Goal: Task Accomplishment & Management: Manage account settings

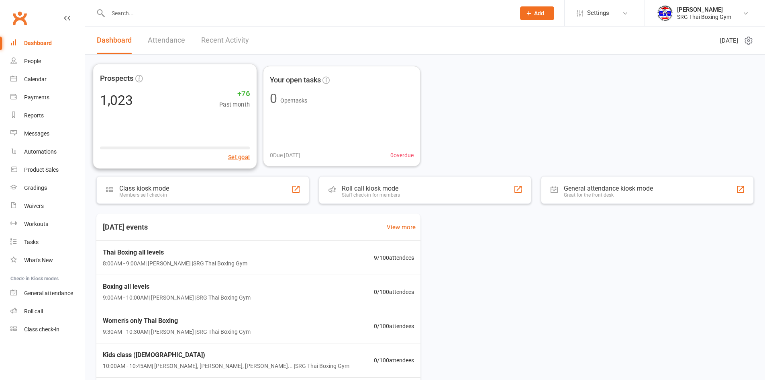
click at [200, 29] on div "Dashboard Attendance Recent Activity" at bounding box center [173, 41] width 176 height 28
click at [205, 30] on link "Recent Activity" at bounding box center [225, 41] width 48 height 28
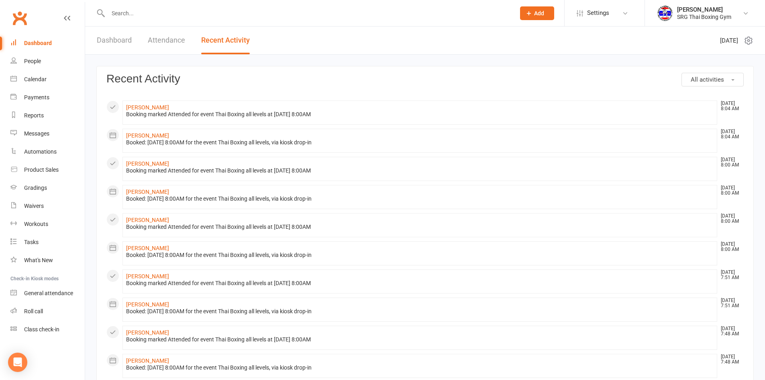
click at [167, 44] on link "Attendance" at bounding box center [166, 41] width 37 height 28
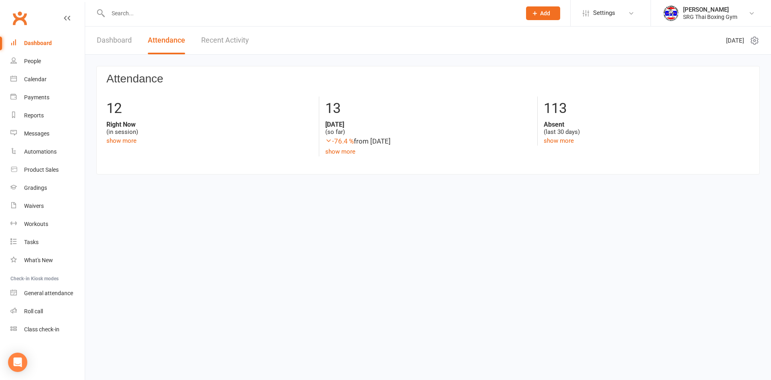
click at [157, 41] on link "Attendance" at bounding box center [166, 41] width 37 height 28
click at [152, 41] on link "Attendance" at bounding box center [166, 41] width 37 height 28
drag, startPoint x: 152, startPoint y: 41, endPoint x: 194, endPoint y: 41, distance: 42.2
click at [186, 41] on div "Dashboard Attendance Recent Activity" at bounding box center [173, 41] width 176 height 28
click at [195, 41] on div "Dashboard Attendance Recent Activity" at bounding box center [173, 41] width 176 height 28
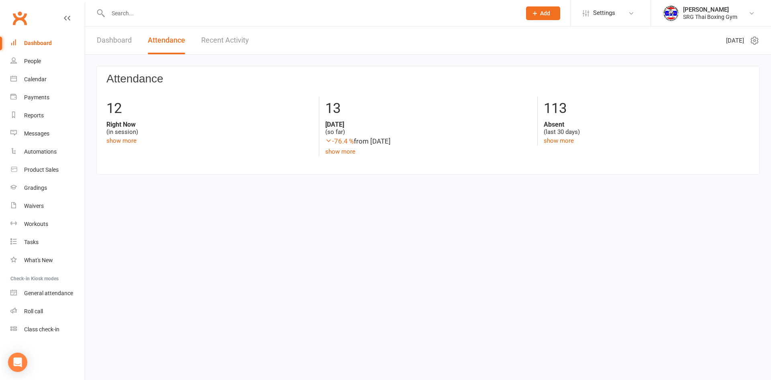
click at [115, 43] on link "Dashboard" at bounding box center [114, 41] width 35 height 28
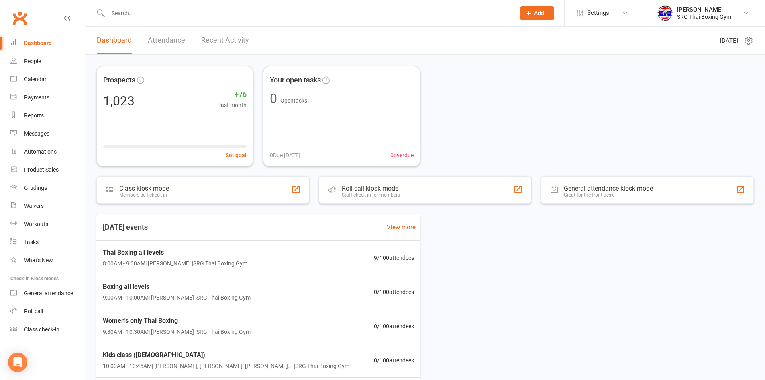
click at [56, 47] on link "Dashboard" at bounding box center [47, 43] width 74 height 18
click at [20, 22] on link "Clubworx" at bounding box center [20, 18] width 20 height 20
drag, startPoint x: 176, startPoint y: 40, endPoint x: 190, endPoint y: 37, distance: 15.1
click at [191, 37] on div "Dashboard Attendance Recent Activity" at bounding box center [173, 41] width 176 height 28
click at [174, 36] on link "Attendance" at bounding box center [166, 41] width 37 height 28
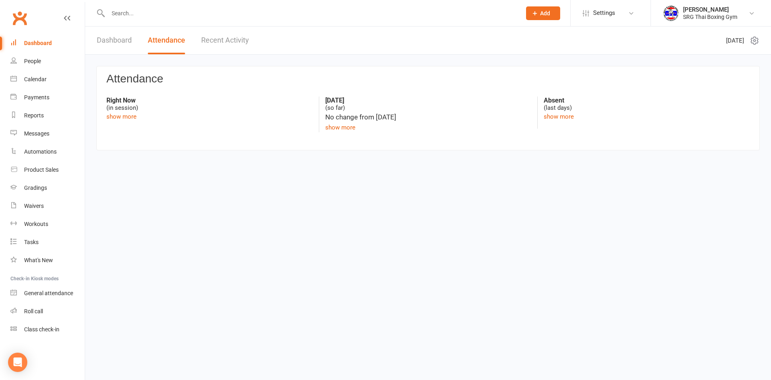
click at [174, 36] on link "Attendance" at bounding box center [166, 41] width 37 height 28
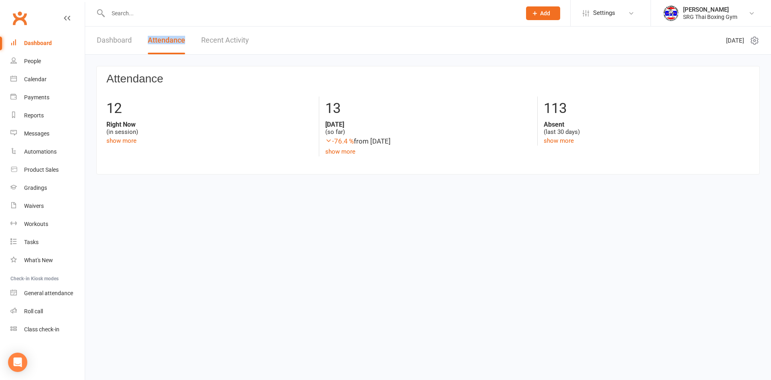
drag, startPoint x: 174, startPoint y: 36, endPoint x: 176, endPoint y: 43, distance: 7.1
click at [176, 43] on link "Attendance" at bounding box center [166, 41] width 37 height 28
click at [182, 54] on header "Dashboard Attendance Recent Activity Saturday 16th, August 2025" at bounding box center [428, 41] width 686 height 28
click at [184, 60] on div "Attendance 12 Right Now (in session) show more 13 Today (so far) -76.4 % from y…" at bounding box center [428, 121] width 686 height 133
click at [13, 57] on link "People" at bounding box center [47, 61] width 74 height 18
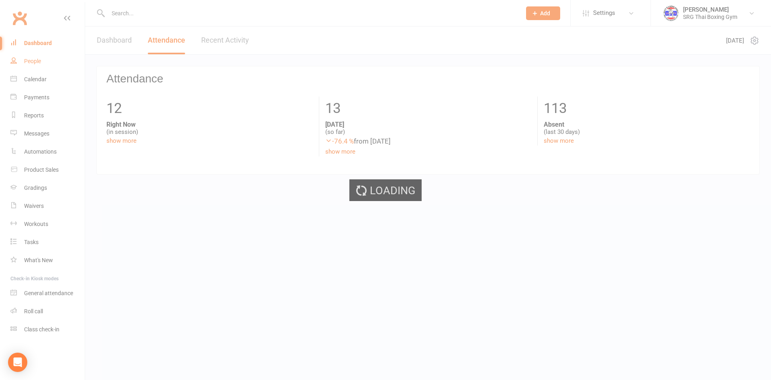
select select "100"
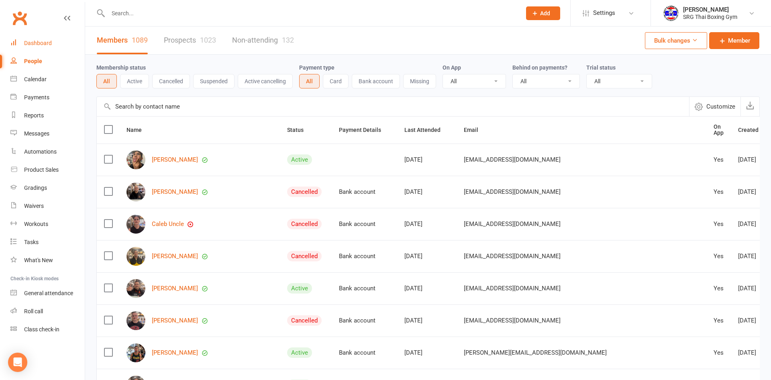
click at [35, 44] on div "Dashboard" at bounding box center [38, 43] width 28 height 6
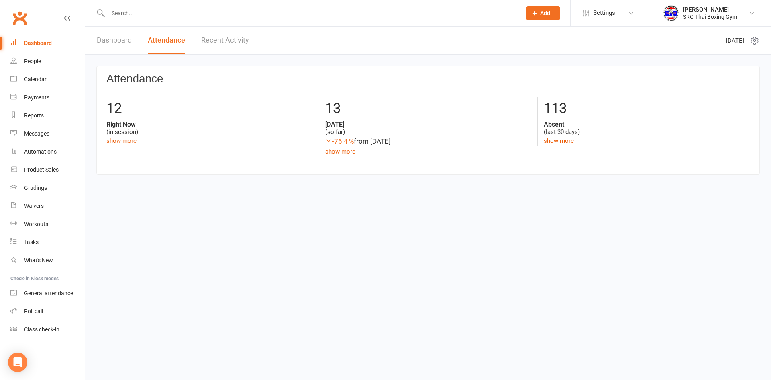
click at [36, 44] on div "Dashboard" at bounding box center [38, 43] width 28 height 6
click at [104, 34] on link "Dashboard" at bounding box center [114, 41] width 35 height 28
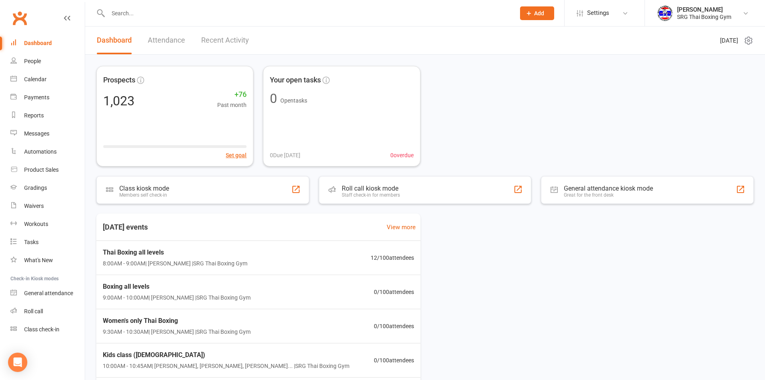
click at [534, 299] on div "Today's events View more Thai Boxing all levels 8:00AM - 9:00AM | Luis Regis | …" at bounding box center [425, 312] width 658 height 198
drag, startPoint x: 507, startPoint y: 103, endPoint x: 504, endPoint y: 107, distance: 5.2
click at [504, 107] on div "Prospects 1,023 +76 Past month Set goal Your open tasks 0 Open tasks 0 Due toda…" at bounding box center [425, 116] width 658 height 100
drag, startPoint x: 514, startPoint y: 127, endPoint x: 546, endPoint y: 116, distance: 33.0
click at [546, 116] on div "Prospects 1,023 +76 Past month Set goal Your open tasks 0 Open tasks 0 Due toda…" at bounding box center [425, 116] width 658 height 100
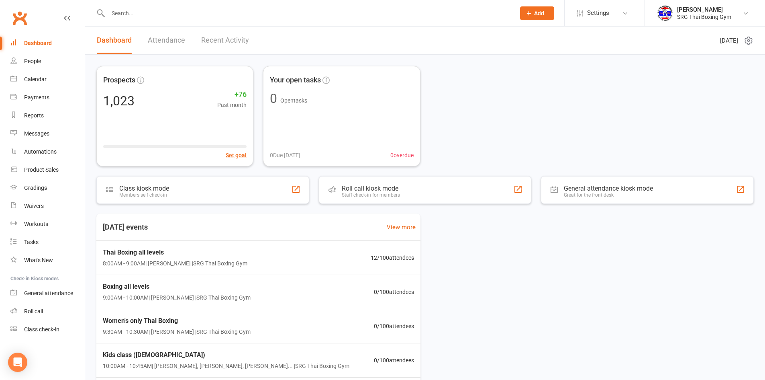
drag, startPoint x: 546, startPoint y: 116, endPoint x: 561, endPoint y: 126, distance: 18.1
click at [561, 126] on div "Prospects 1,023 +76 Past month Set goal Your open tasks 0 Open tasks 0 Due toda…" at bounding box center [425, 116] width 658 height 100
click at [52, 43] on link "Dashboard" at bounding box center [47, 43] width 74 height 18
click at [26, 22] on link "Clubworx" at bounding box center [20, 18] width 20 height 20
click at [62, 198] on link "Waivers" at bounding box center [47, 206] width 74 height 18
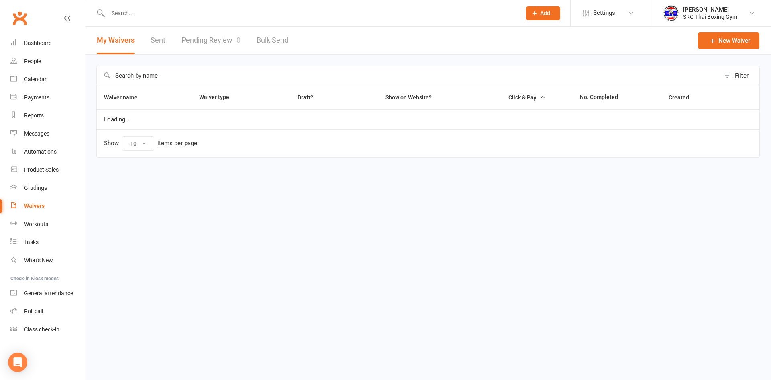
click at [214, 41] on link "Pending Review 0" at bounding box center [211, 41] width 59 height 28
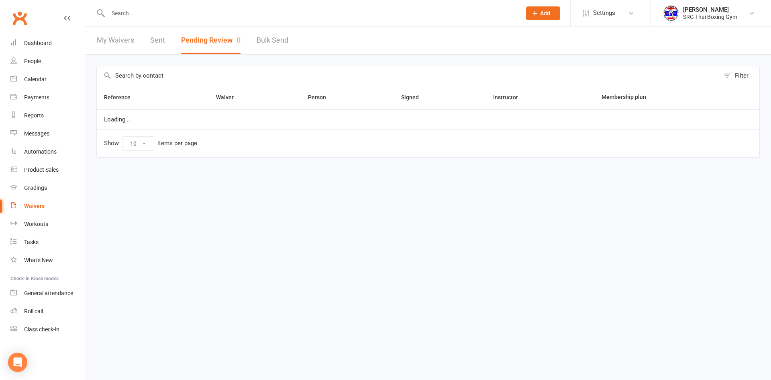
select select "100"
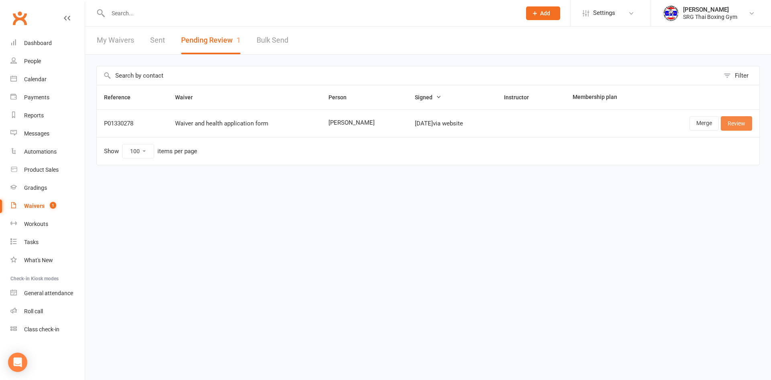
click at [724, 127] on link "Review" at bounding box center [736, 123] width 31 height 14
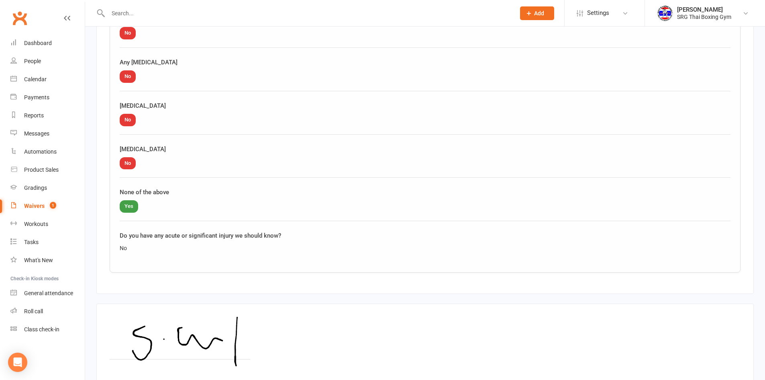
scroll to position [947, 0]
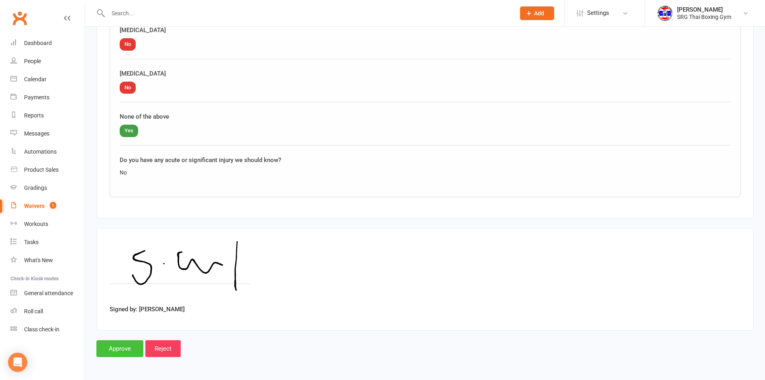
click at [115, 356] on input "Approve" at bounding box center [119, 348] width 47 height 17
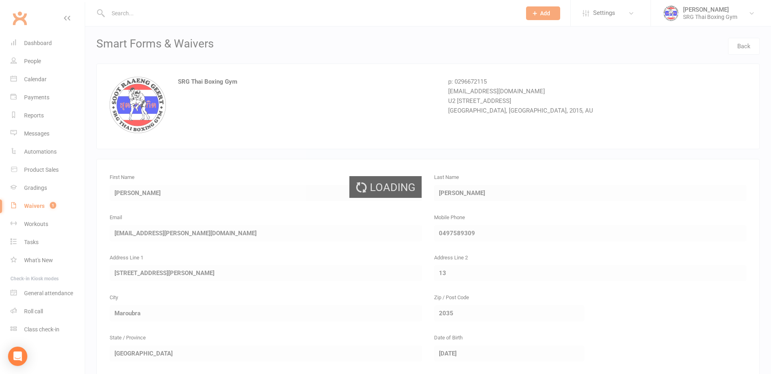
select select "100"
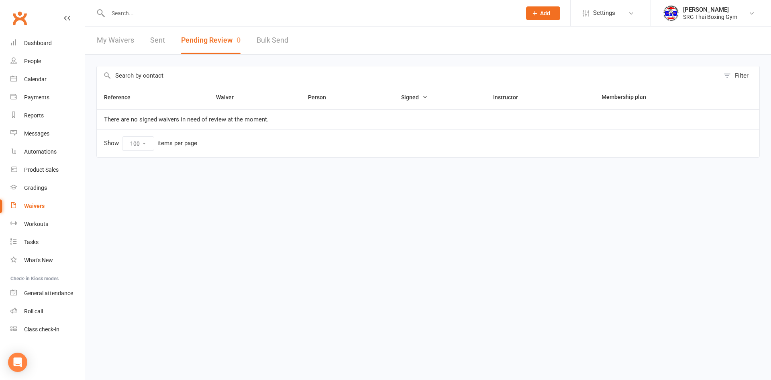
click at [148, 31] on div "My Waivers Sent Pending Review 0 Bulk Send" at bounding box center [192, 41] width 215 height 28
select select "100"
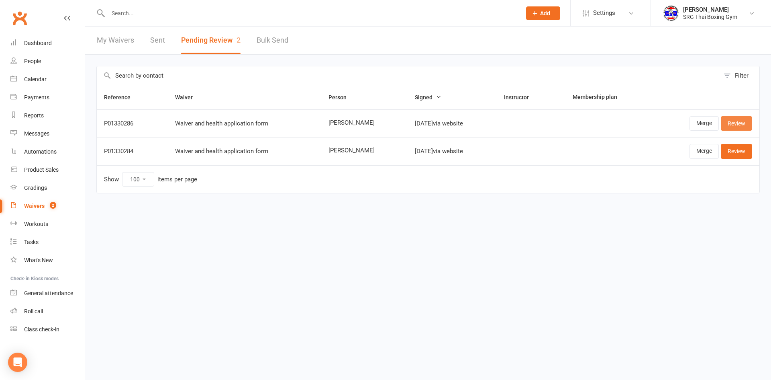
click at [738, 129] on link "Review" at bounding box center [736, 123] width 31 height 14
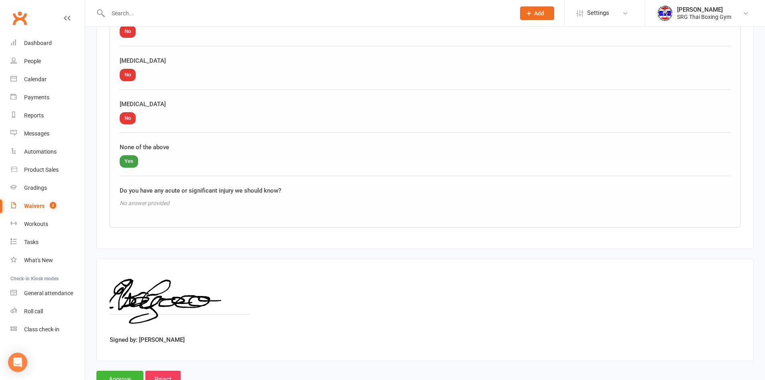
scroll to position [947, 0]
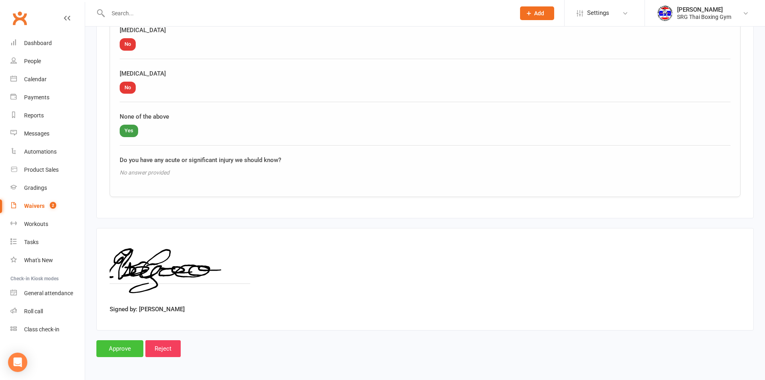
click at [127, 344] on input "Approve" at bounding box center [119, 348] width 47 height 17
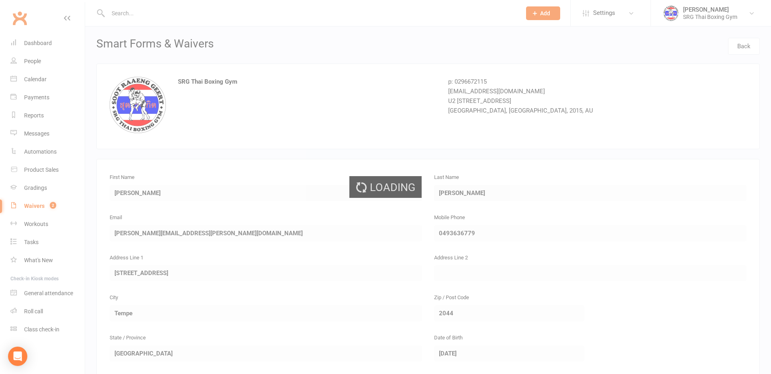
select select "100"
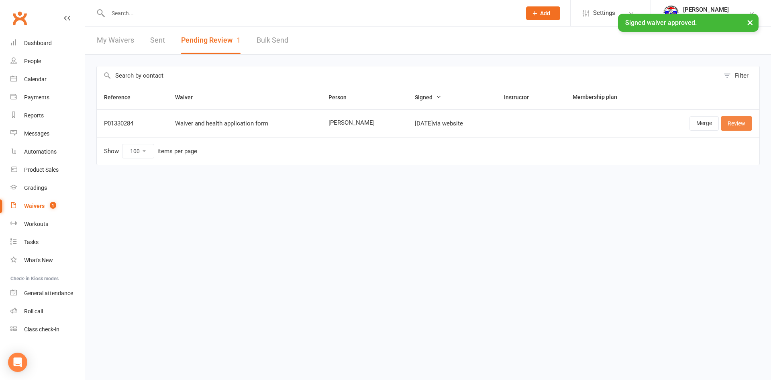
drag, startPoint x: 743, startPoint y: 122, endPoint x: 739, endPoint y: 124, distance: 5.0
click at [743, 123] on link "Review" at bounding box center [736, 123] width 31 height 14
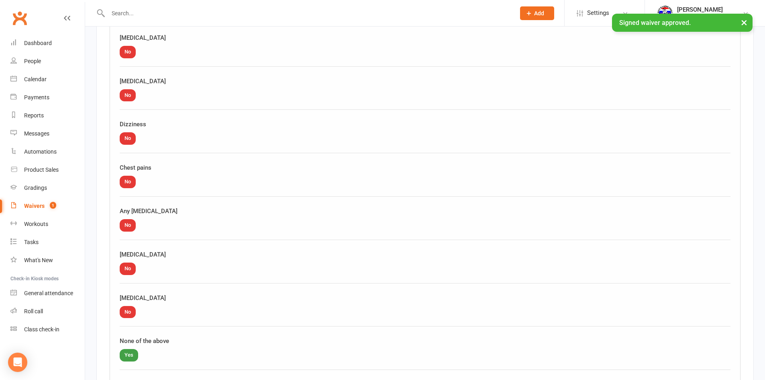
scroll to position [947, 0]
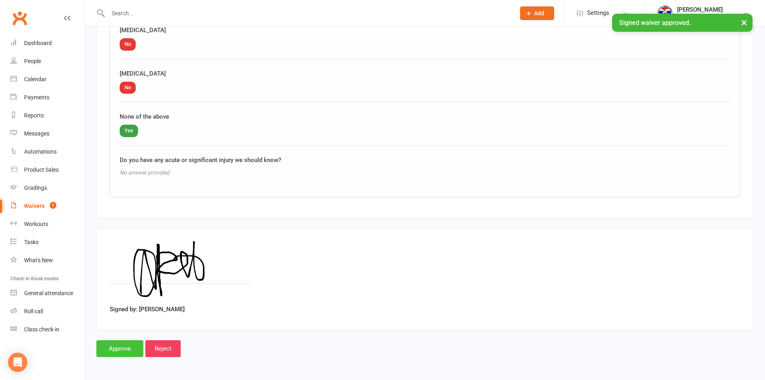
drag, startPoint x: 127, startPoint y: 343, endPoint x: 128, endPoint y: 339, distance: 4.1
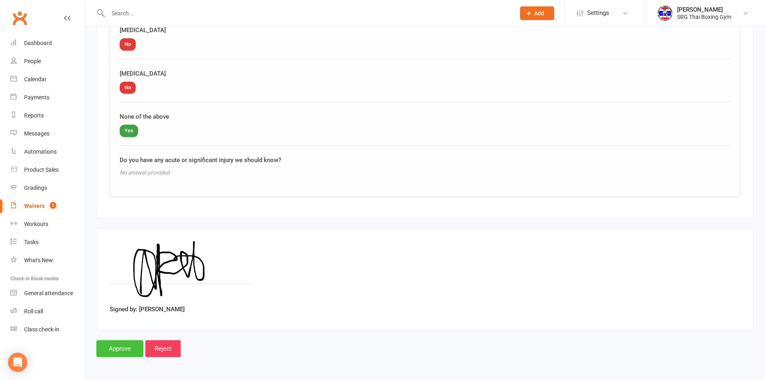
click at [125, 351] on input "Approve" at bounding box center [119, 348] width 47 height 17
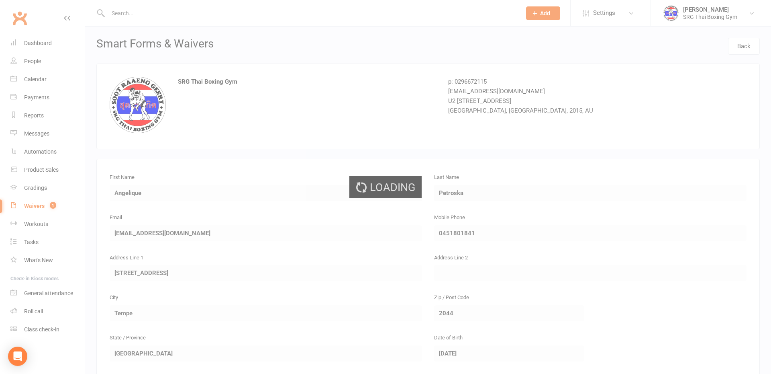
select select "100"
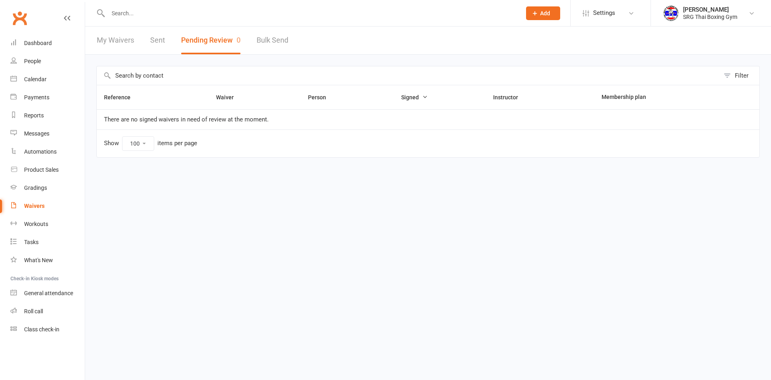
select select "100"
click at [31, 41] on div "Dashboard" at bounding box center [38, 43] width 28 height 6
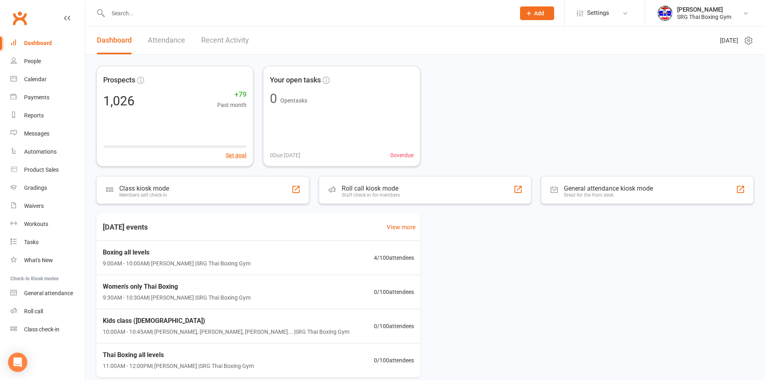
click at [215, 24] on div at bounding box center [302, 13] width 413 height 26
click at [211, 47] on link "Recent Activity" at bounding box center [225, 41] width 48 height 28
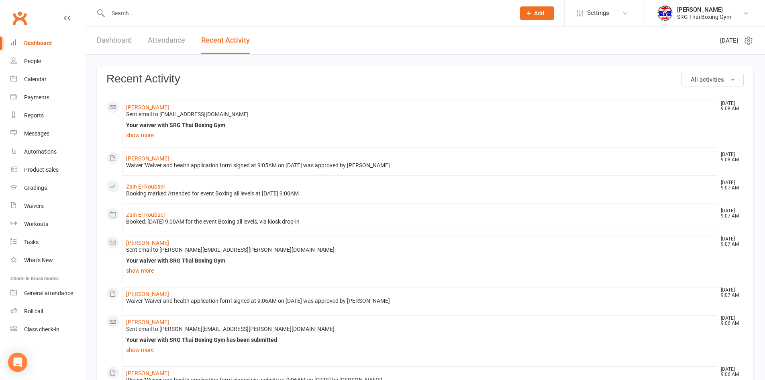
click at [116, 16] on input "text" at bounding box center [308, 13] width 404 height 11
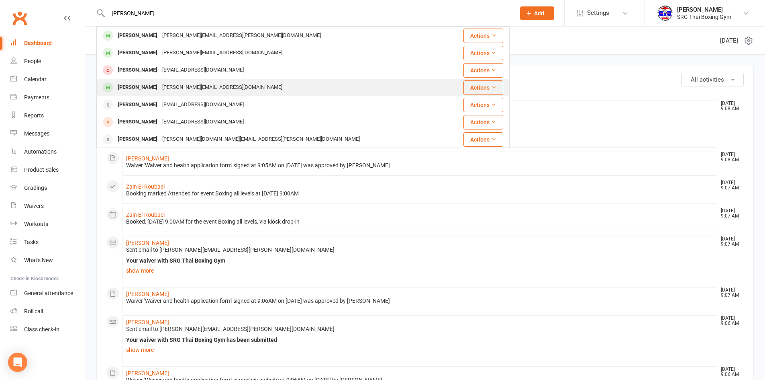
type input "[PERSON_NAME]"
click at [241, 84] on div "[PERSON_NAME] [PERSON_NAME][EMAIL_ADDRESS][DOMAIN_NAME]" at bounding box center [273, 87] width 352 height 16
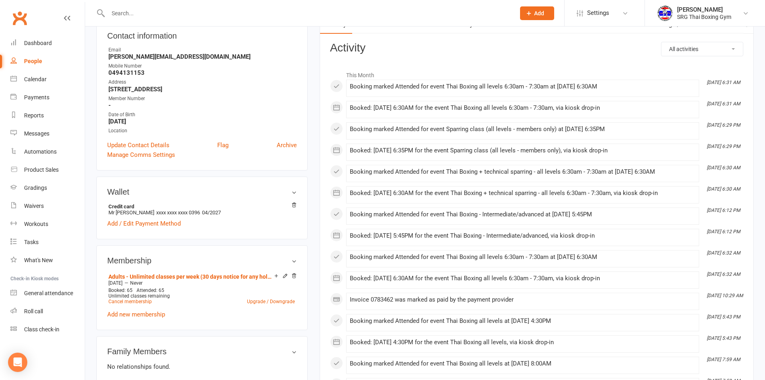
scroll to position [241, 0]
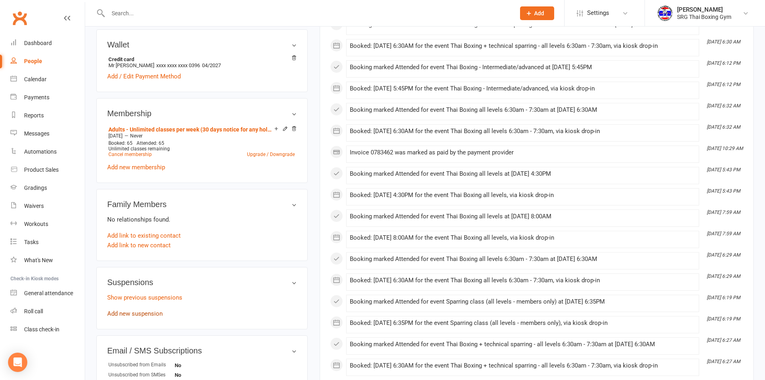
click at [141, 313] on link "Add new suspension" at bounding box center [134, 313] width 55 height 7
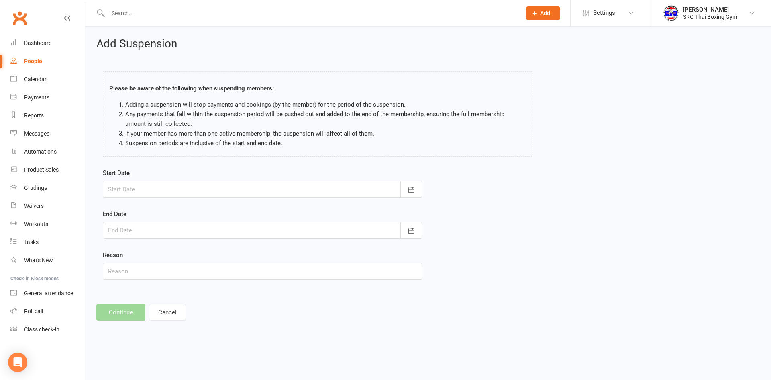
click at [256, 194] on div at bounding box center [262, 189] width 319 height 17
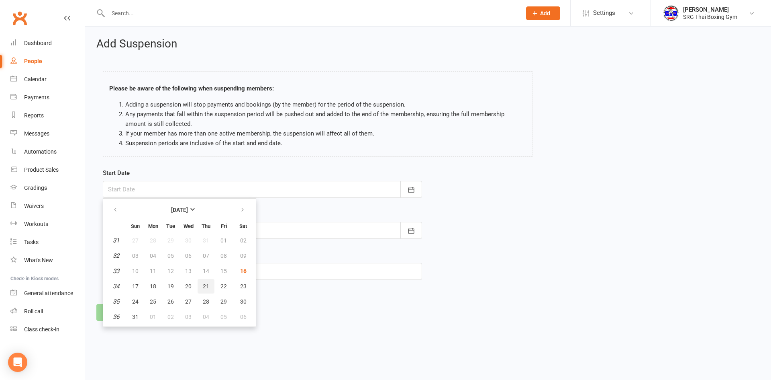
click at [206, 288] on span "21" at bounding box center [206, 286] width 6 height 6
type input "[DATE]"
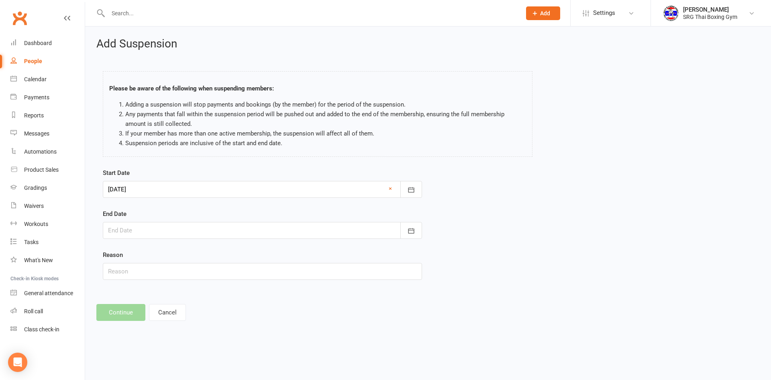
click at [240, 233] on div at bounding box center [262, 230] width 319 height 17
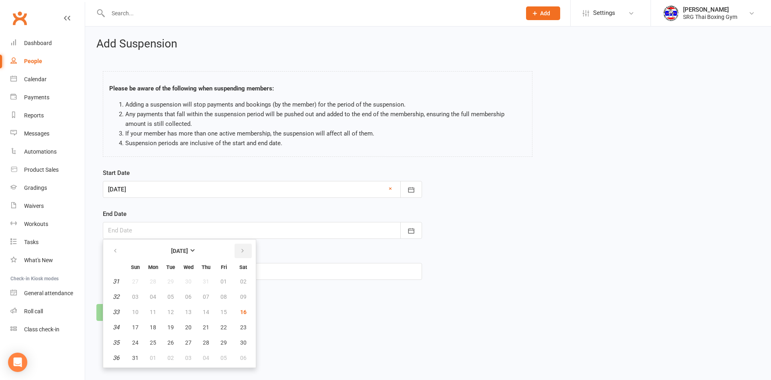
click at [246, 252] on button "button" at bounding box center [243, 250] width 17 height 14
click at [121, 255] on button "button" at bounding box center [115, 250] width 17 height 14
click at [245, 254] on button "button" at bounding box center [243, 250] width 17 height 14
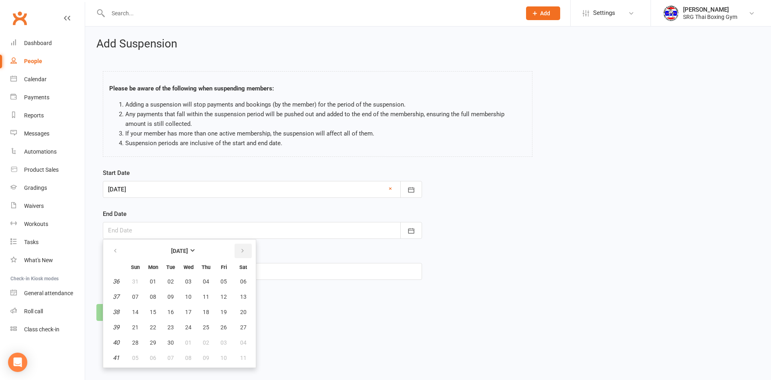
click at [245, 254] on button "button" at bounding box center [243, 250] width 17 height 14
click at [216, 327] on button "24" at bounding box center [223, 327] width 17 height 14
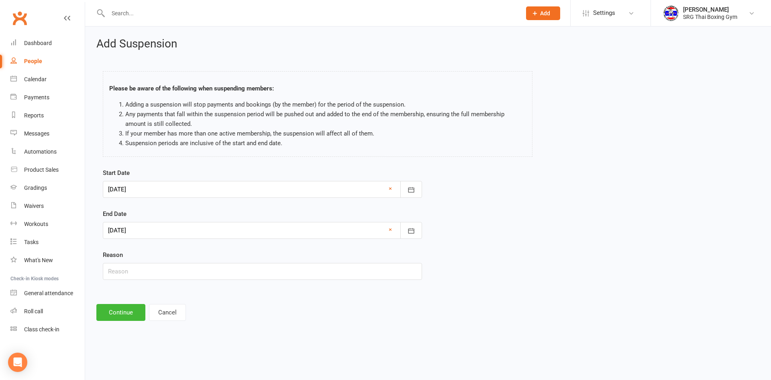
click at [213, 235] on div at bounding box center [262, 230] width 319 height 17
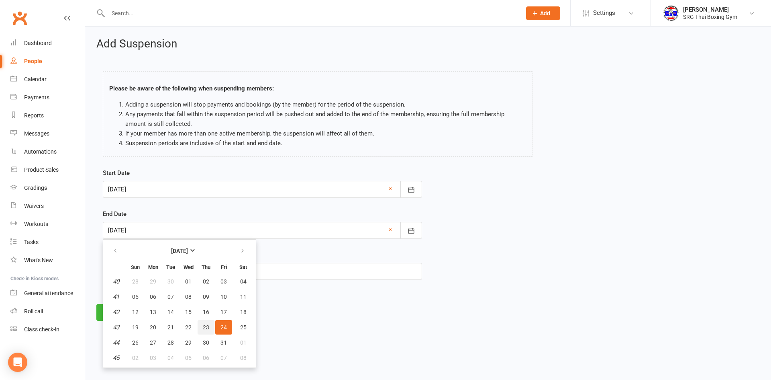
click at [204, 328] on span "23" at bounding box center [206, 327] width 6 height 6
type input "[DATE]"
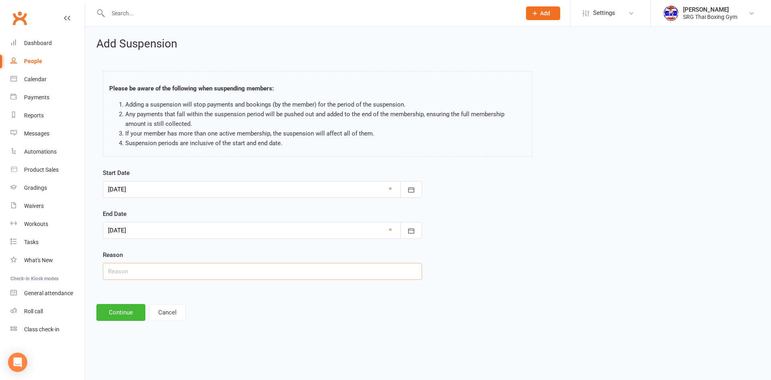
click at [220, 264] on input "text" at bounding box center [262, 271] width 319 height 17
type input "-"
type input "Grandfather"
click at [129, 311] on button "Continue" at bounding box center [120, 312] width 49 height 17
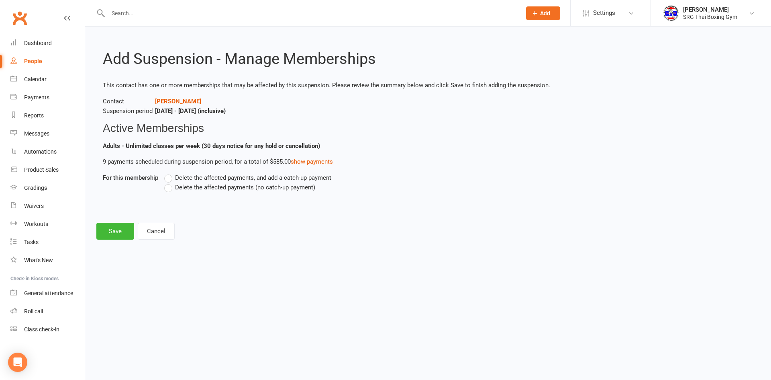
click at [258, 184] on span "Delete the affected payments (no catch-up payment)" at bounding box center [245, 186] width 140 height 8
click at [170, 182] on input "Delete the affected payments (no catch-up payment)" at bounding box center [166, 182] width 5 height 0
click at [101, 223] on button "Save" at bounding box center [115, 231] width 38 height 17
drag, startPoint x: 106, startPoint y: 223, endPoint x: 109, endPoint y: 230, distance: 7.0
click at [107, 229] on footer "Save Cancel" at bounding box center [428, 231] width 664 height 17
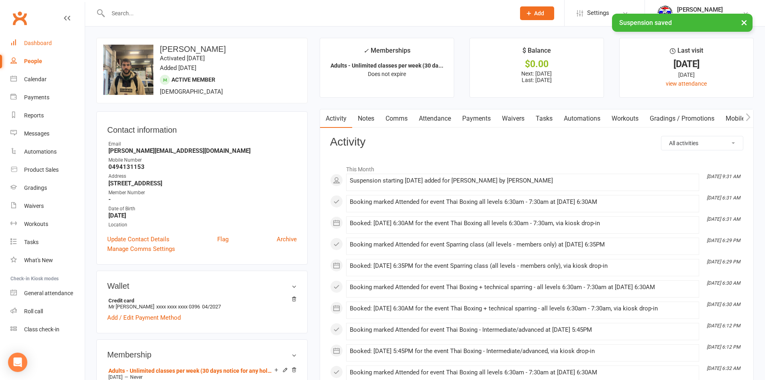
click at [38, 37] on link "Dashboard" at bounding box center [47, 43] width 74 height 18
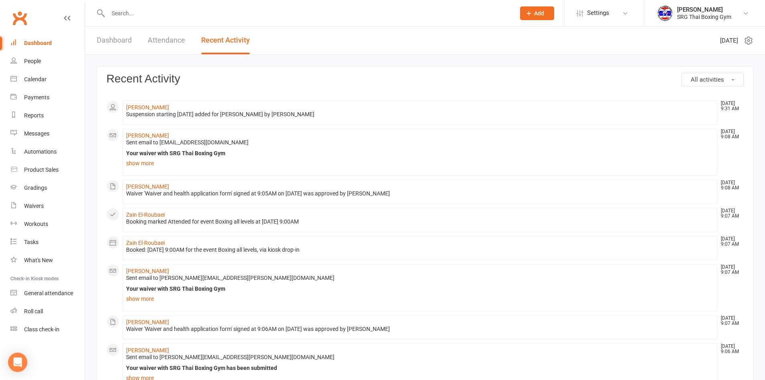
drag, startPoint x: 124, startPoint y: 40, endPoint x: 127, endPoint y: 54, distance: 14.1
click at [124, 42] on link "Dashboard" at bounding box center [114, 41] width 35 height 28
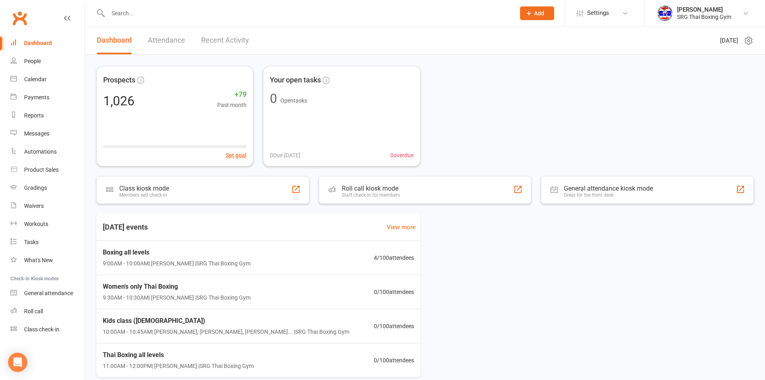
click at [209, 39] on link "Recent Activity" at bounding box center [225, 41] width 48 height 28
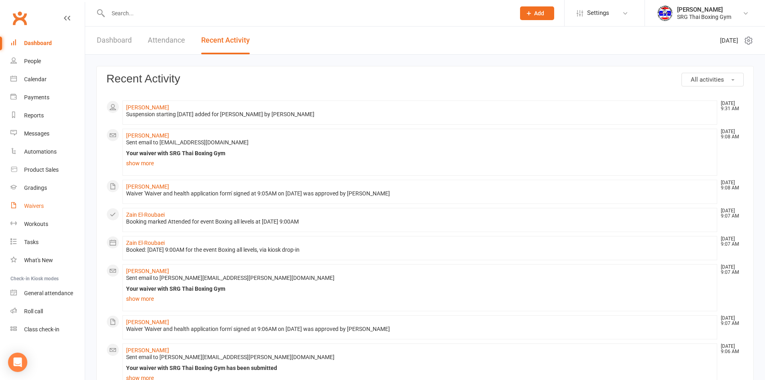
click at [33, 202] on link "Waivers" at bounding box center [47, 206] width 74 height 18
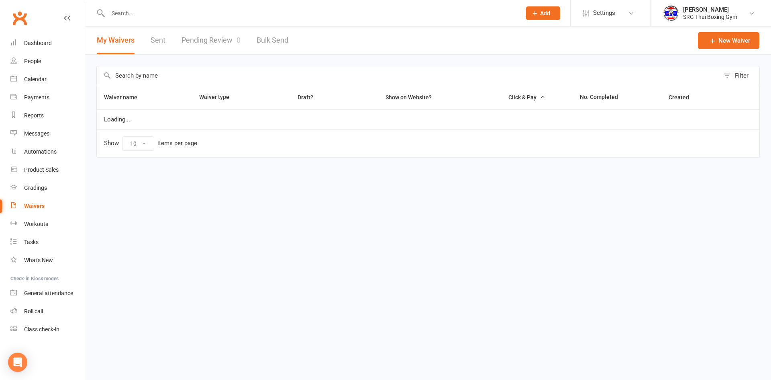
click at [201, 42] on link "Pending Review 0" at bounding box center [211, 41] width 59 height 28
select select "100"
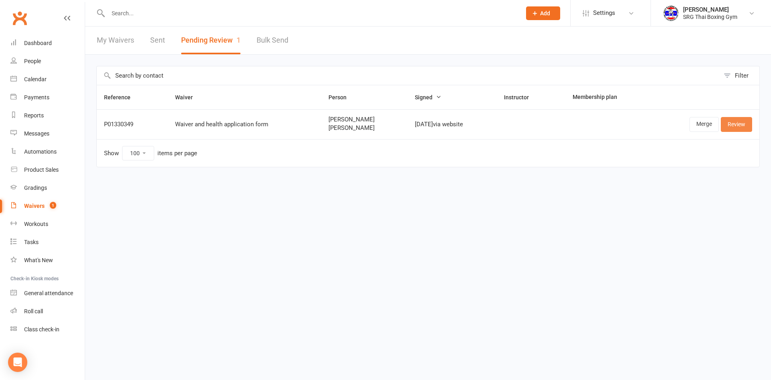
click at [734, 127] on link "Review" at bounding box center [736, 124] width 31 height 14
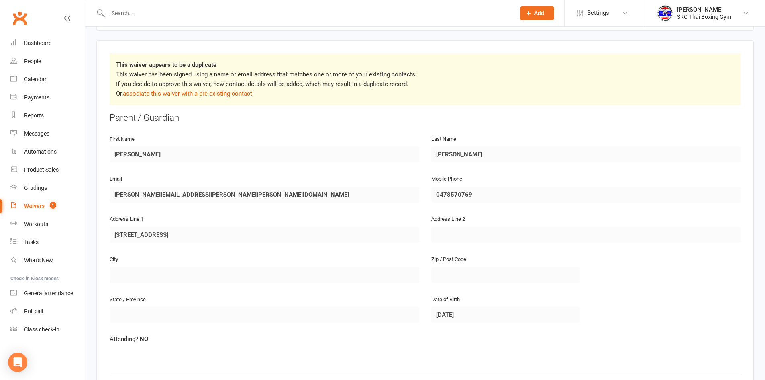
scroll to position [121, 0]
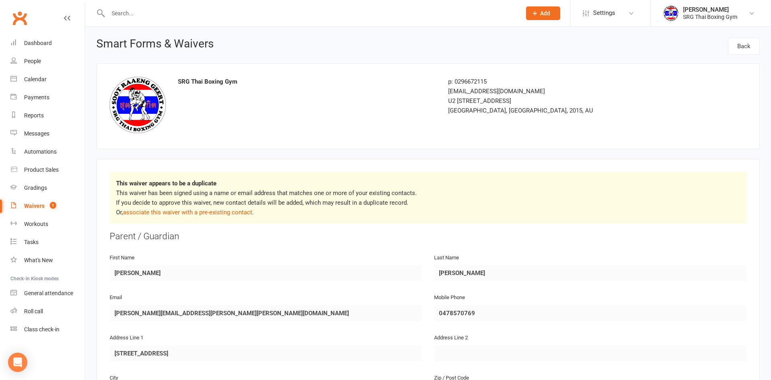
select select "100"
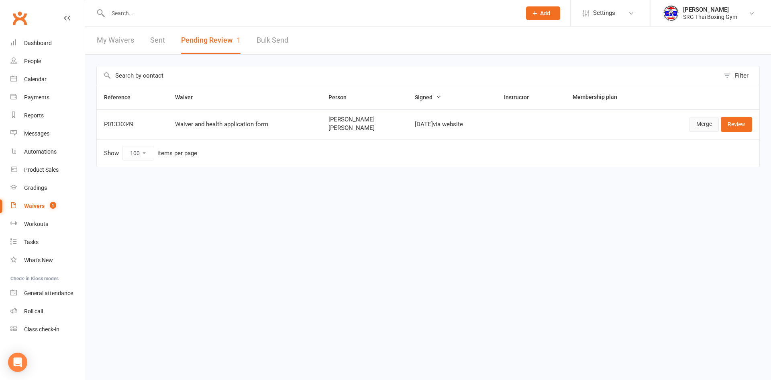
click at [697, 123] on link "Merge" at bounding box center [704, 124] width 29 height 14
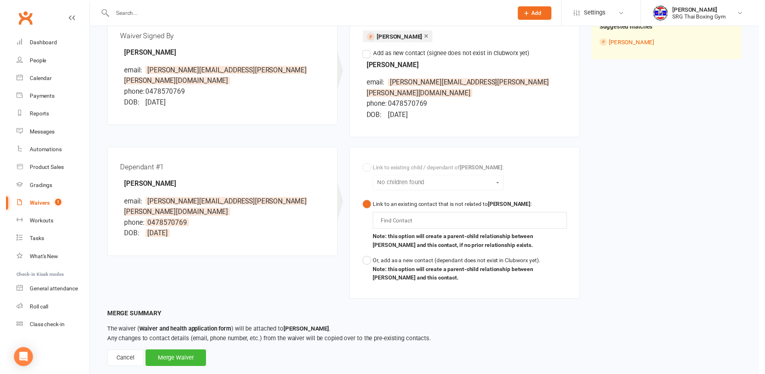
scroll to position [115, 0]
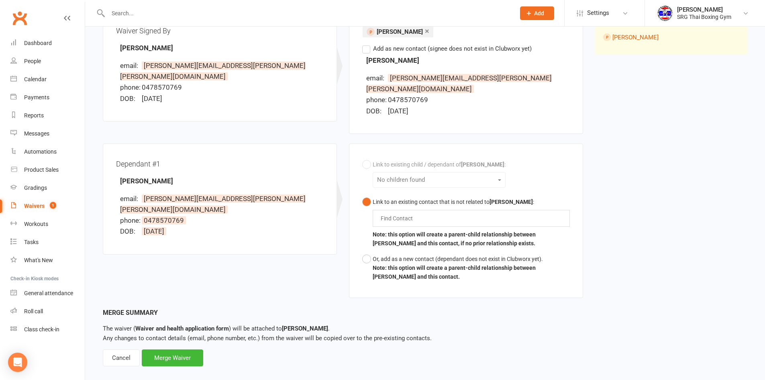
click at [456, 210] on div "Find Contact" at bounding box center [471, 218] width 197 height 17
click at [603, 158] on div "Waiver Waiver Signed By Brooke Ryan email: brooke.louise.ryan@gmail.com phone: …" at bounding box center [425, 153] width 657 height 310
click at [369, 251] on button "Or, add as a new contact (dependant does not exist in Clubworx yet). Note: this…" at bounding box center [466, 267] width 208 height 33
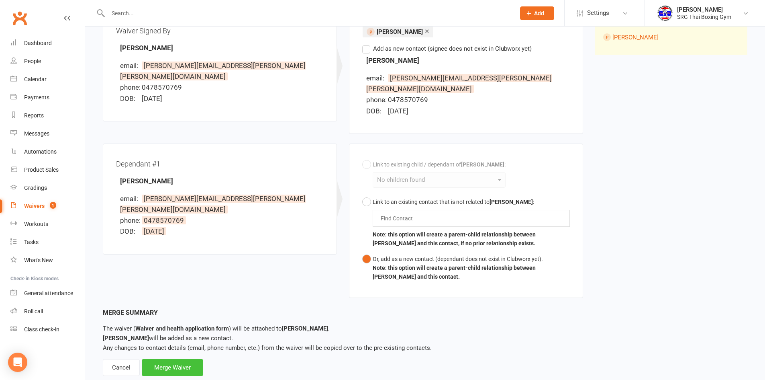
click at [181, 359] on div "Merge Waiver" at bounding box center [172, 367] width 61 height 17
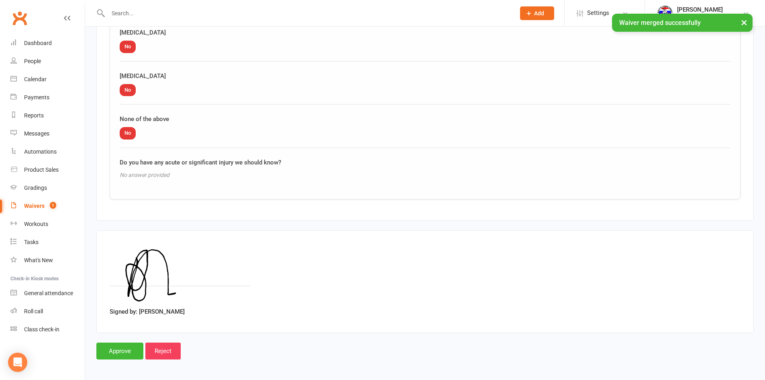
scroll to position [1253, 0]
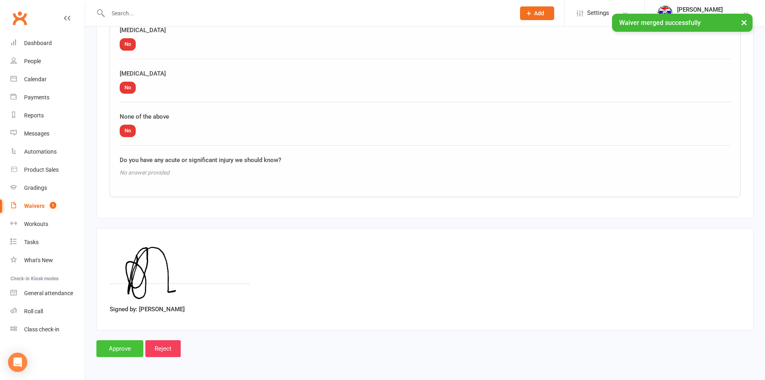
click at [125, 346] on input "Approve" at bounding box center [119, 348] width 47 height 17
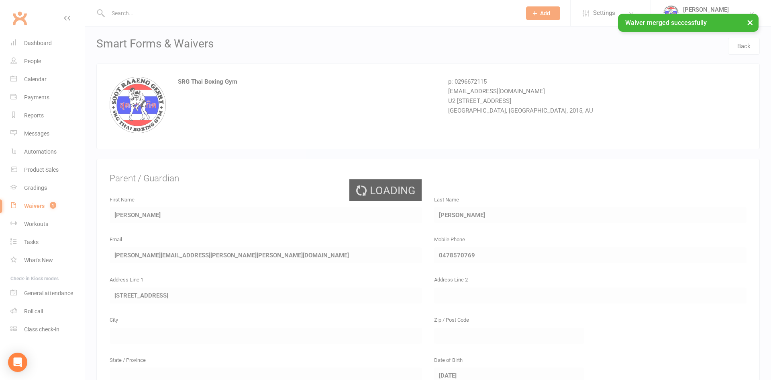
select select "100"
